Goal: Use online tool/utility

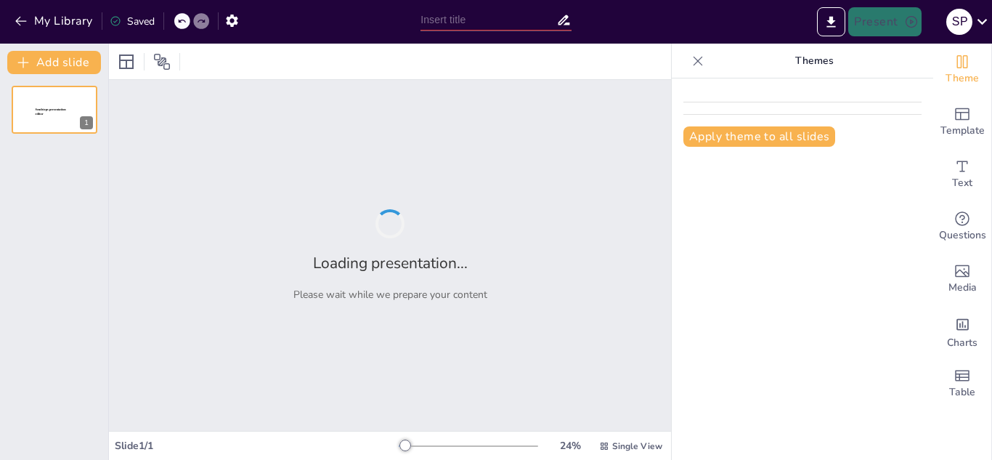
type input "Estrategias para Diversificación de Cartera: Más Allá de los Autos"
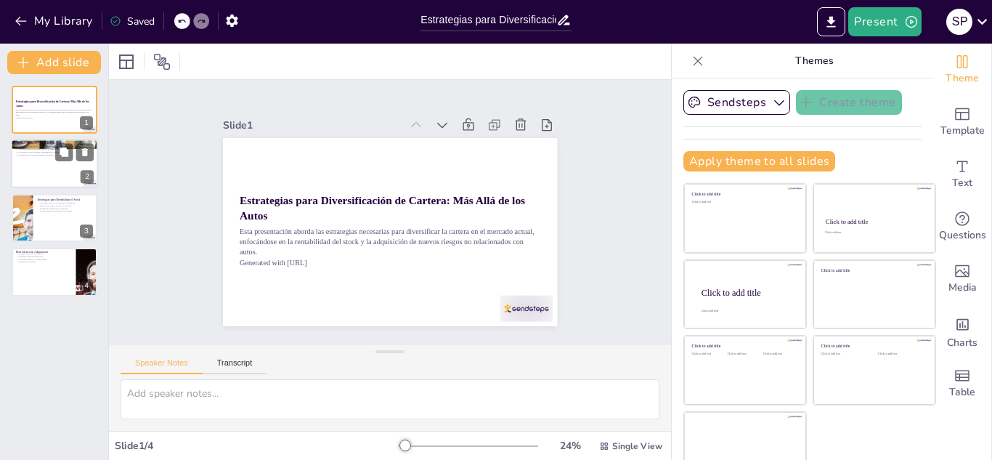
click at [68, 179] on div at bounding box center [54, 163] width 87 height 49
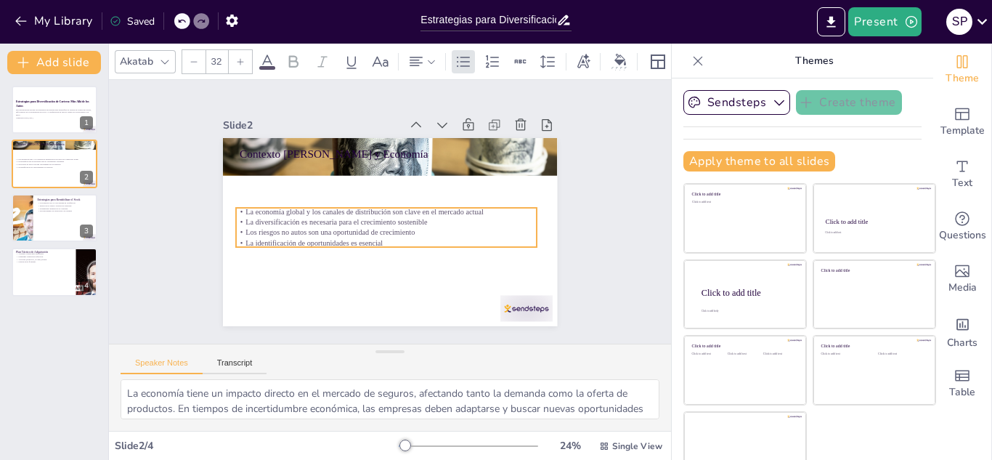
drag, startPoint x: 272, startPoint y: 196, endPoint x: 268, endPoint y: 241, distance: 45.2
click at [268, 241] on p "La identificación de oportunidades es esencial" at bounding box center [380, 241] width 296 height 73
click at [76, 219] on div at bounding box center [54, 217] width 87 height 49
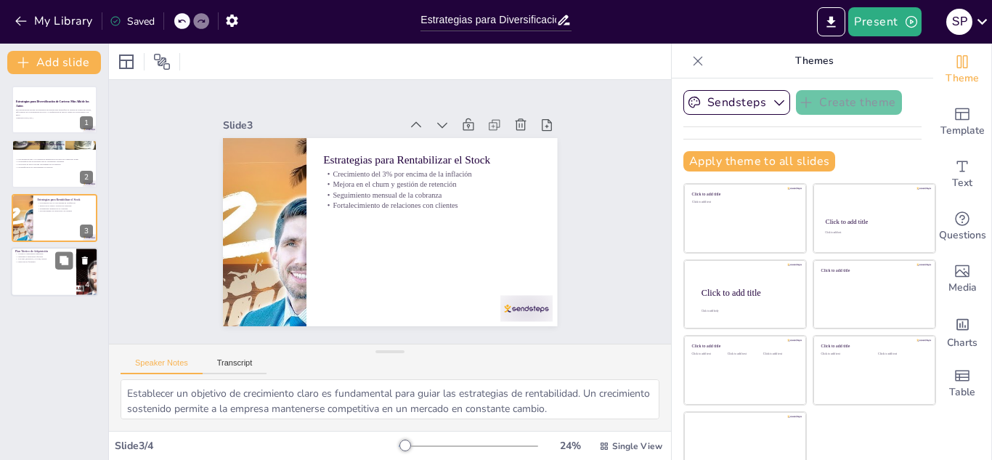
click at [36, 270] on div at bounding box center [54, 271] width 87 height 49
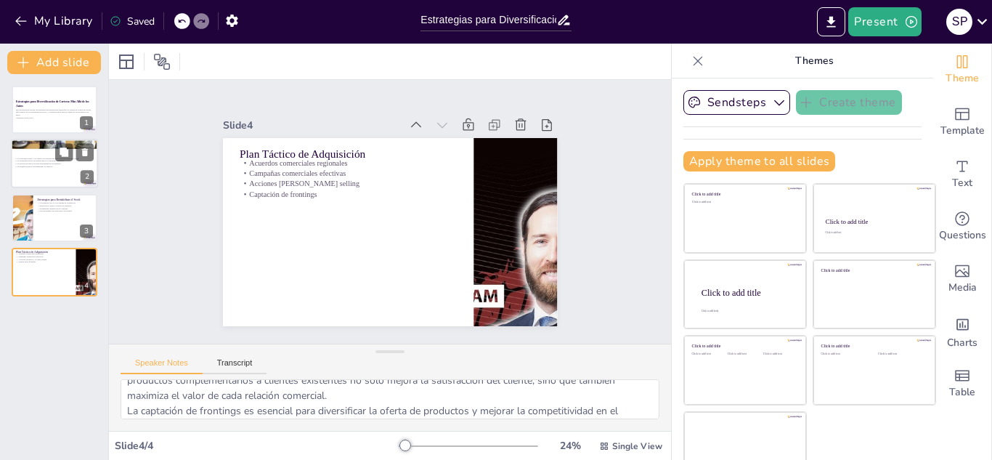
click at [57, 163] on p "Los riesgos no autos son una oportunidad de crecimiento" at bounding box center [54, 164] width 78 height 3
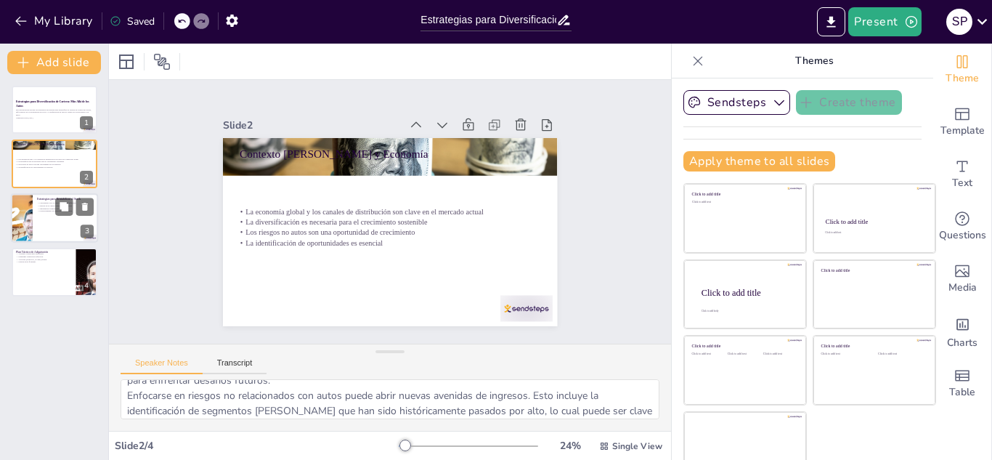
click at [48, 227] on div at bounding box center [54, 217] width 87 height 49
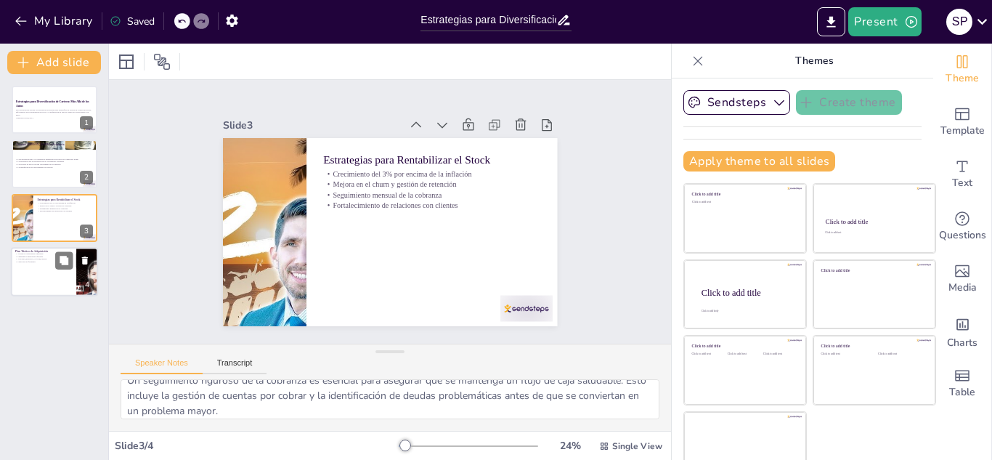
click at [41, 270] on div at bounding box center [54, 271] width 87 height 49
type textarea "Los acuerdos comerciales regionales permiten a las empresas adaptarse a las nec…"
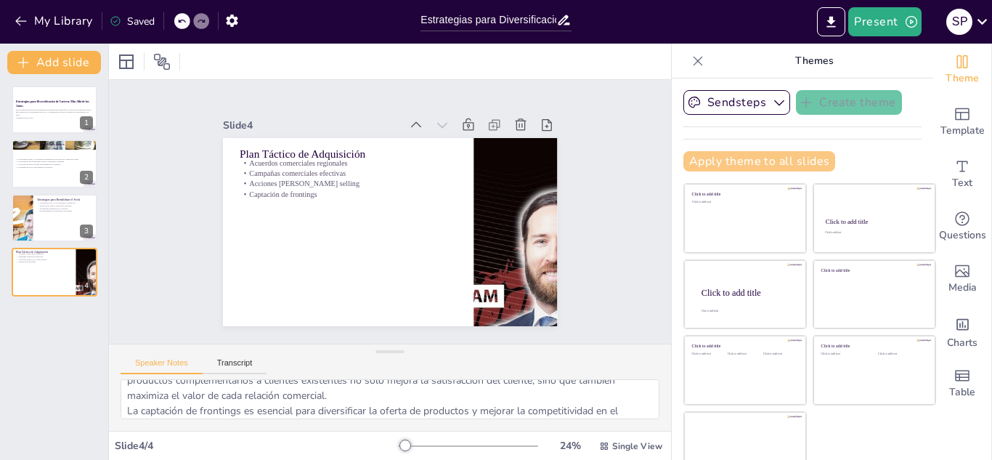
click at [749, 161] on button "Apply theme to all slides" at bounding box center [760, 161] width 152 height 20
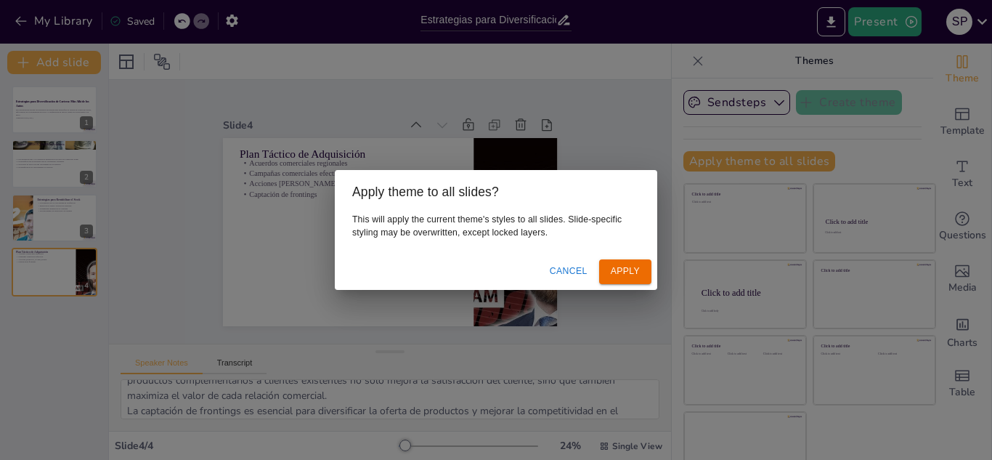
click at [632, 278] on button "Apply" at bounding box center [625, 271] width 52 height 24
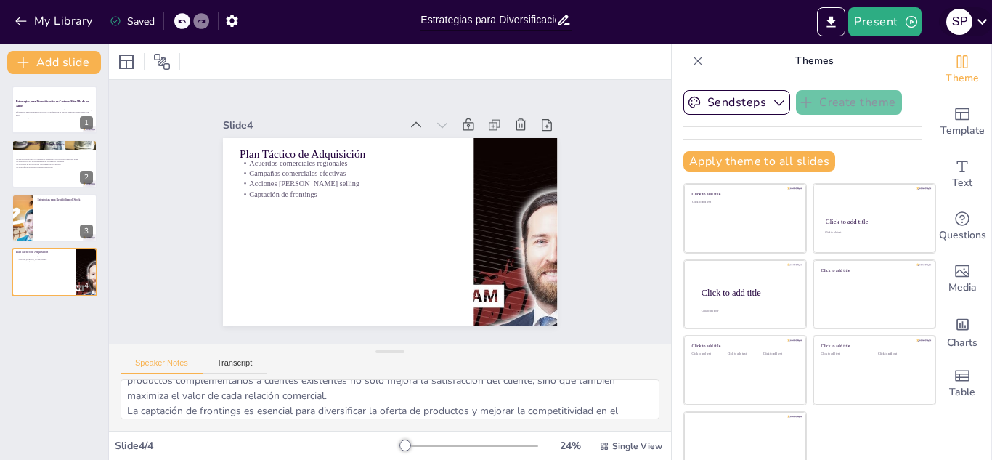
click at [983, 22] on icon at bounding box center [983, 22] width 20 height 20
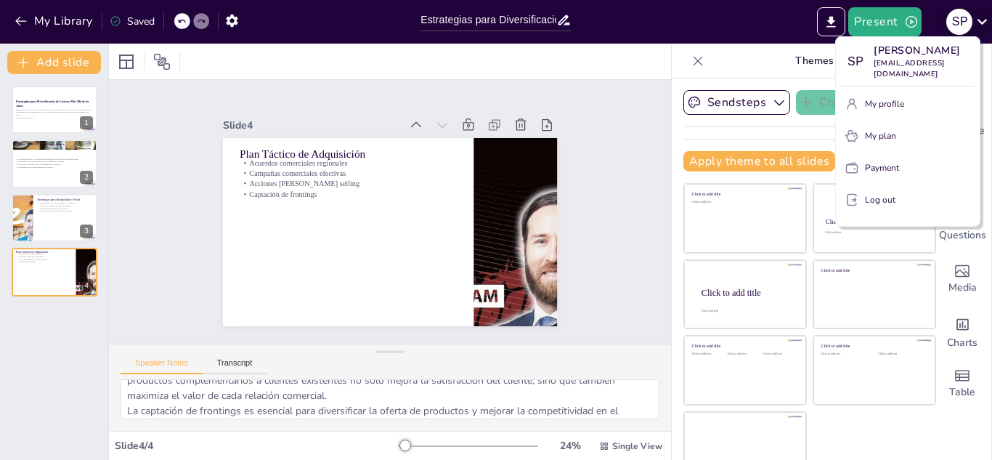
click at [983, 22] on div at bounding box center [496, 230] width 992 height 460
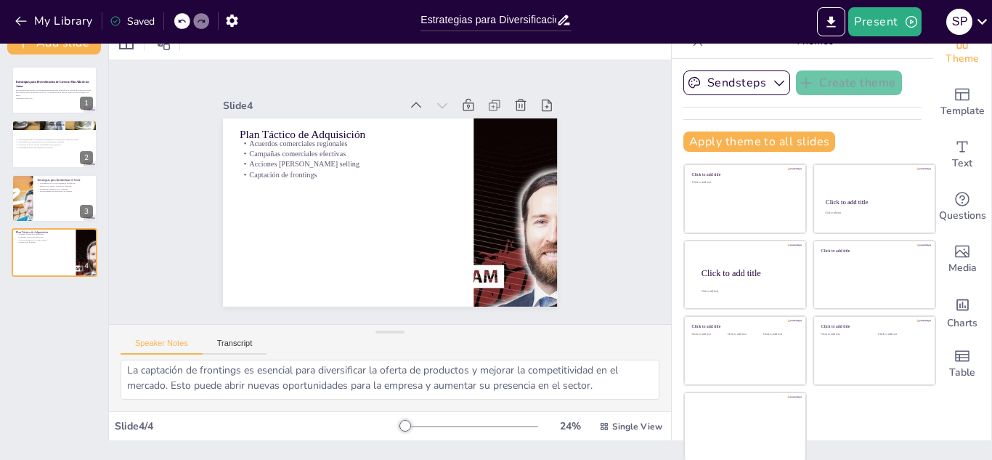
scroll to position [21, 0]
